Goal: Entertainment & Leisure: Consume media (video, audio)

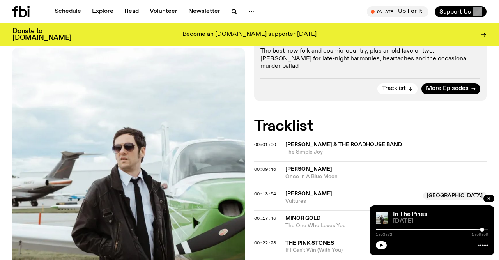
scroll to position [156, 0]
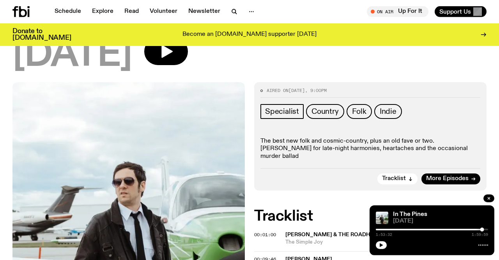
scroll to position [122, 0]
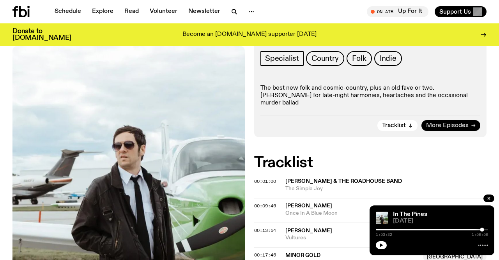
click at [439, 123] on span "More Episodes" at bounding box center [447, 126] width 42 height 6
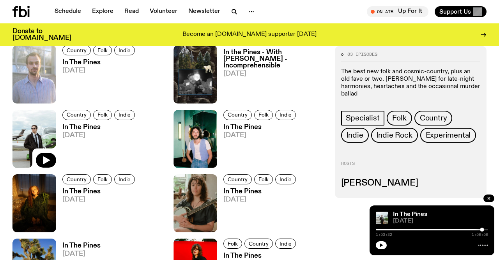
scroll to position [324, 0]
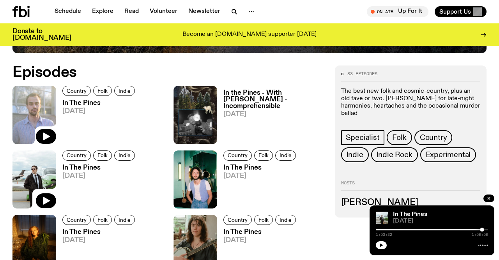
click at [42, 113] on img at bounding box center [34, 115] width 44 height 58
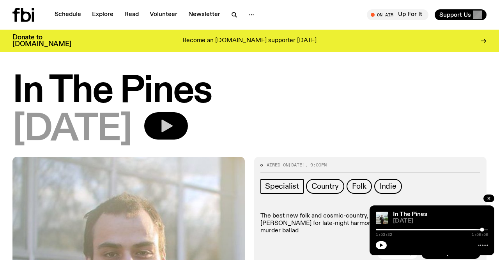
click at [173, 124] on icon "button" at bounding box center [166, 126] width 11 height 13
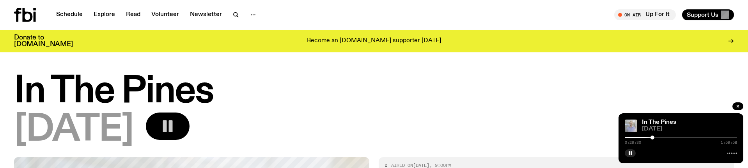
drag, startPoint x: 522, startPoint y: 67, endPoint x: 553, endPoint y: 50, distance: 35.8
